Goal: Complete application form

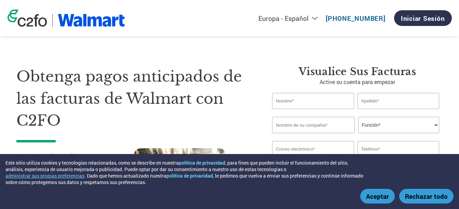
select select "es-ES"
click at [315, 102] on input "text" at bounding box center [313, 101] width 82 height 16
type input "r"
type input "R"
click at [401, 100] on input "text" at bounding box center [398, 101] width 82 height 16
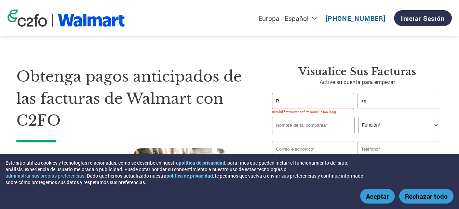
type input "<"
type input "[PERSON_NAME]"
click at [311, 128] on input "text" at bounding box center [313, 125] width 83 height 16
type input "COHMEDIC"
click at [408, 122] on select "Función* Director financiero Interventor Gestor de créditos Director de finanza…" at bounding box center [398, 125] width 81 height 16
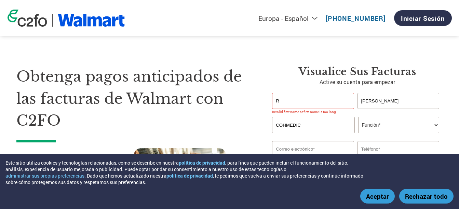
select select "OTHER"
click at [358, 117] on select "Función* Director financiero Interventor Gestor de créditos Director de finanza…" at bounding box center [398, 125] width 81 height 16
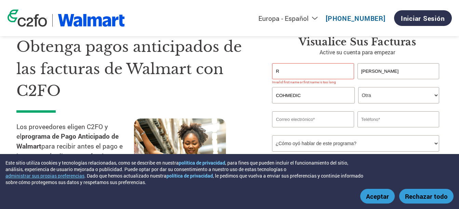
scroll to position [68, 0]
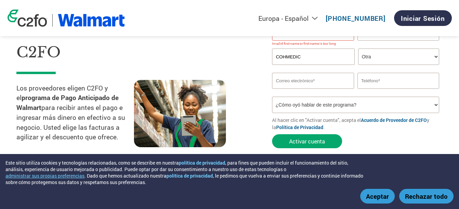
click at [320, 79] on input "email" at bounding box center [313, 81] width 82 height 16
type input "[EMAIL_ADDRESS][DOMAIN_NAME]"
type input "5547655910"
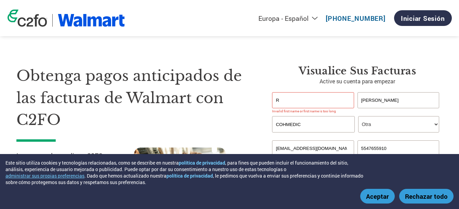
scroll to position [0, 0]
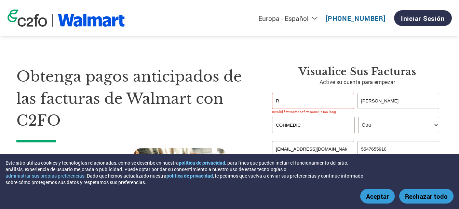
click at [422, 123] on select "Función* Director financiero Interventor Gestor de créditos Director de finanza…" at bounding box center [398, 125] width 81 height 16
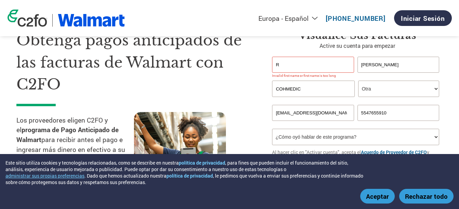
scroll to position [80, 0]
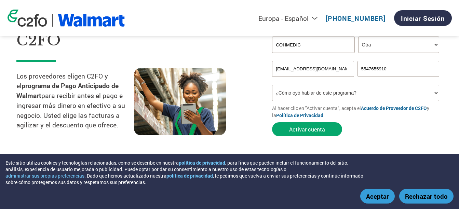
click at [433, 91] on select "¿Cómo oyó hablar de este programa? Recibió una carta Correo electrónico Redes s…" at bounding box center [355, 93] width 167 height 16
select select "Email"
click at [272, 85] on select "¿Cómo oyó hablar de este programa? Recibió una carta Correo electrónico Redes s…" at bounding box center [355, 93] width 167 height 16
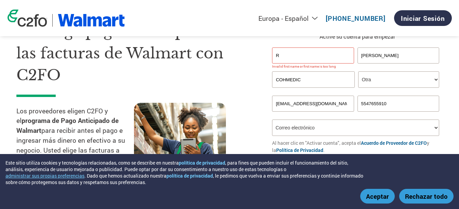
scroll to position [0, 0]
